Goal: Find specific page/section: Find specific page/section

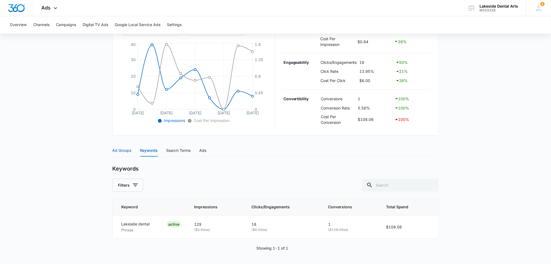
click at [120, 149] on div "Ad Groups" at bounding box center [122, 151] width 19 height 6
click at [122, 153] on div "Ad Groups" at bounding box center [122, 151] width 19 height 6
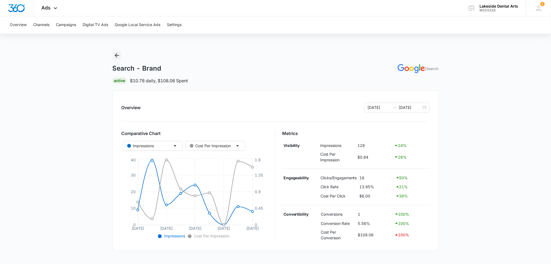
click at [117, 55] on icon "Back" at bounding box center [117, 55] width 7 height 7
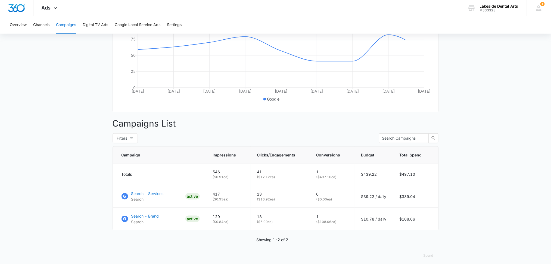
scroll to position [129, 0]
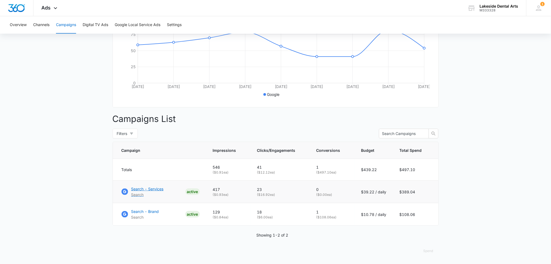
click at [157, 190] on p "Search - Services" at bounding box center [147, 189] width 32 height 6
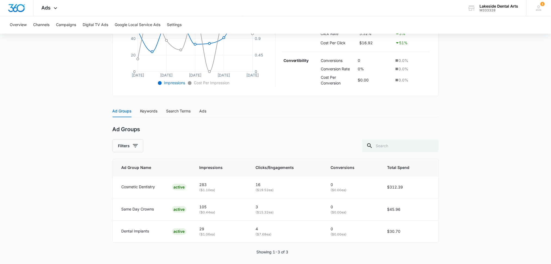
scroll to position [158, 0]
